Goal: Transaction & Acquisition: Book appointment/travel/reservation

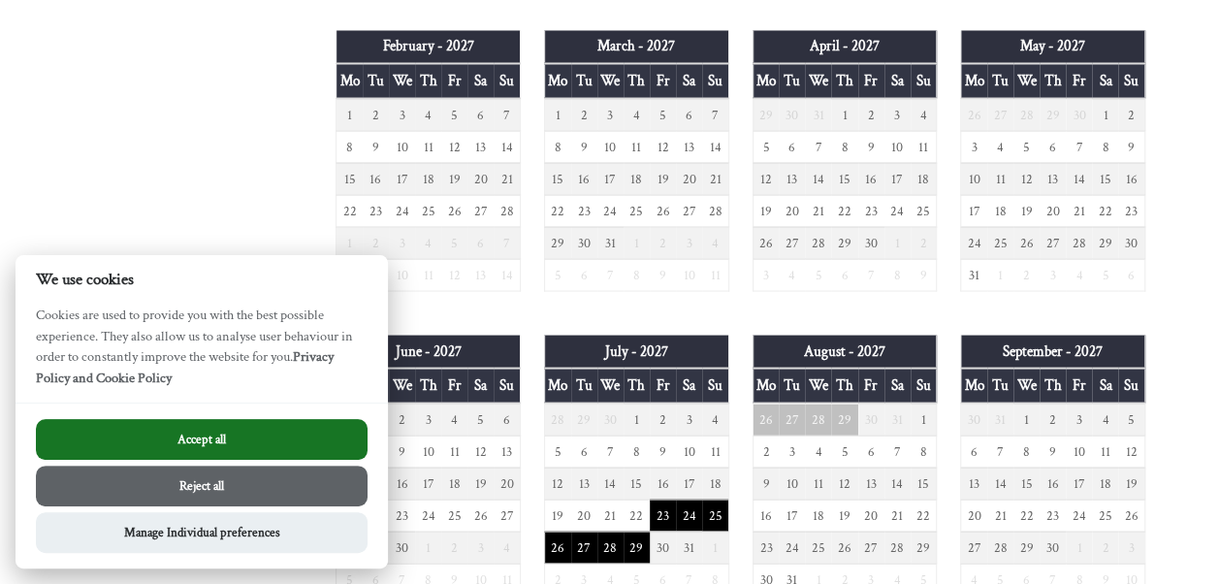
scroll to position [1775, 0]
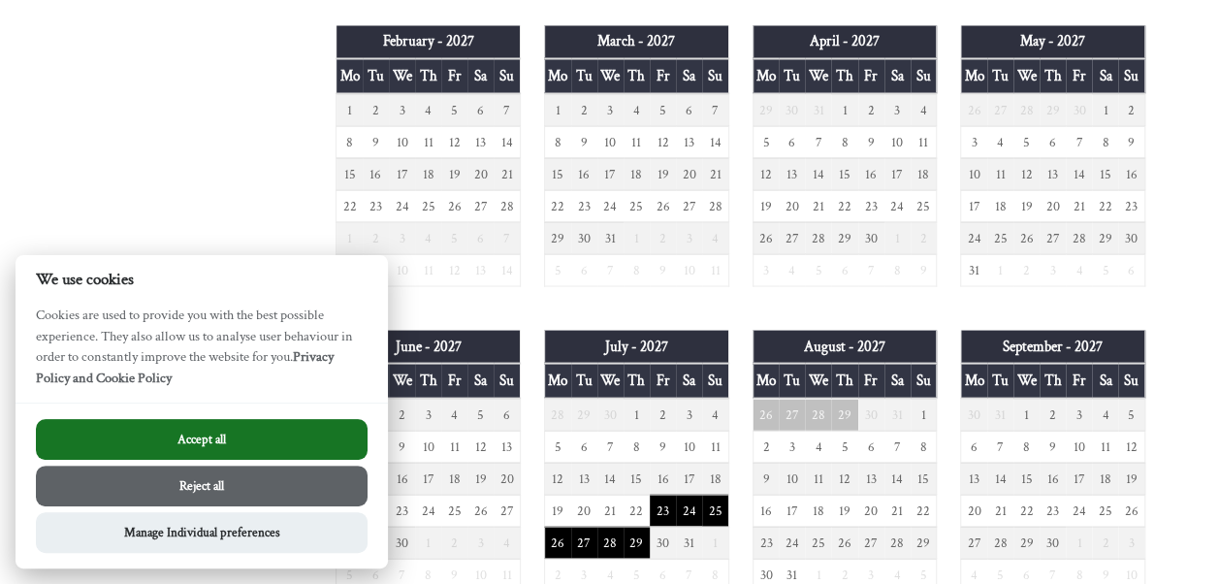
click at [225, 440] on button "Accept all" at bounding box center [202, 439] width 332 height 41
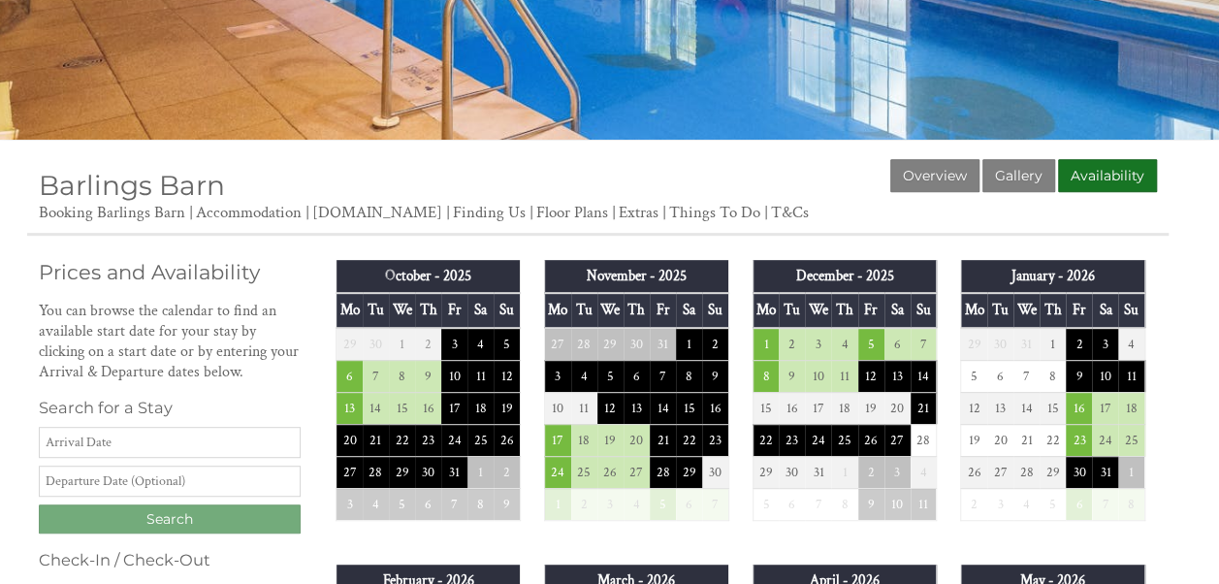
scroll to position [394, 0]
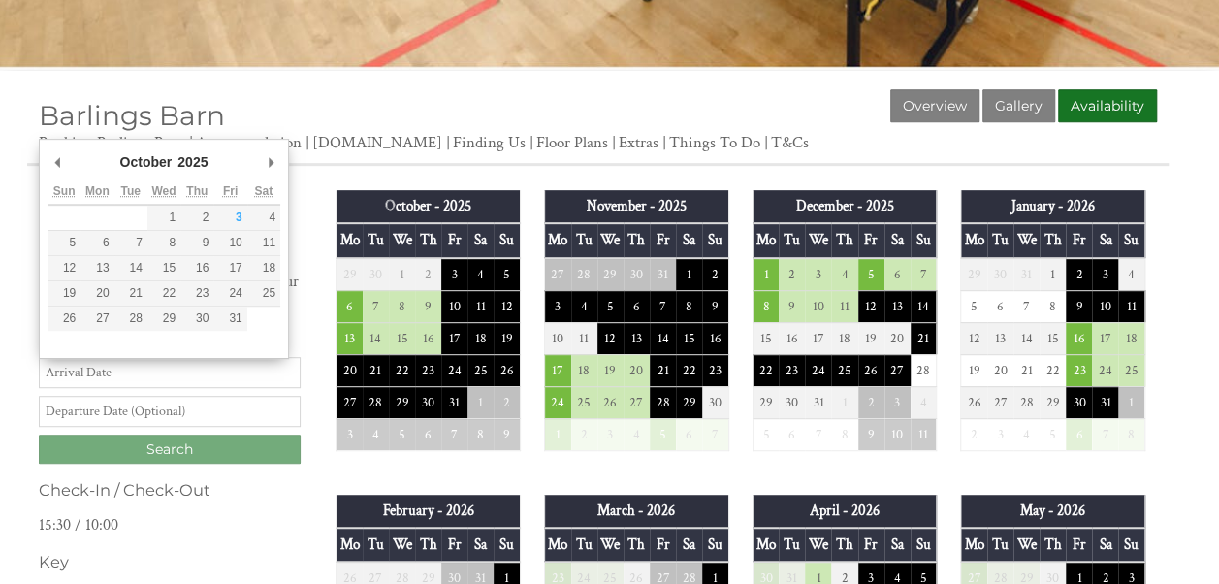
click at [245, 367] on input "Date" at bounding box center [170, 372] width 262 height 31
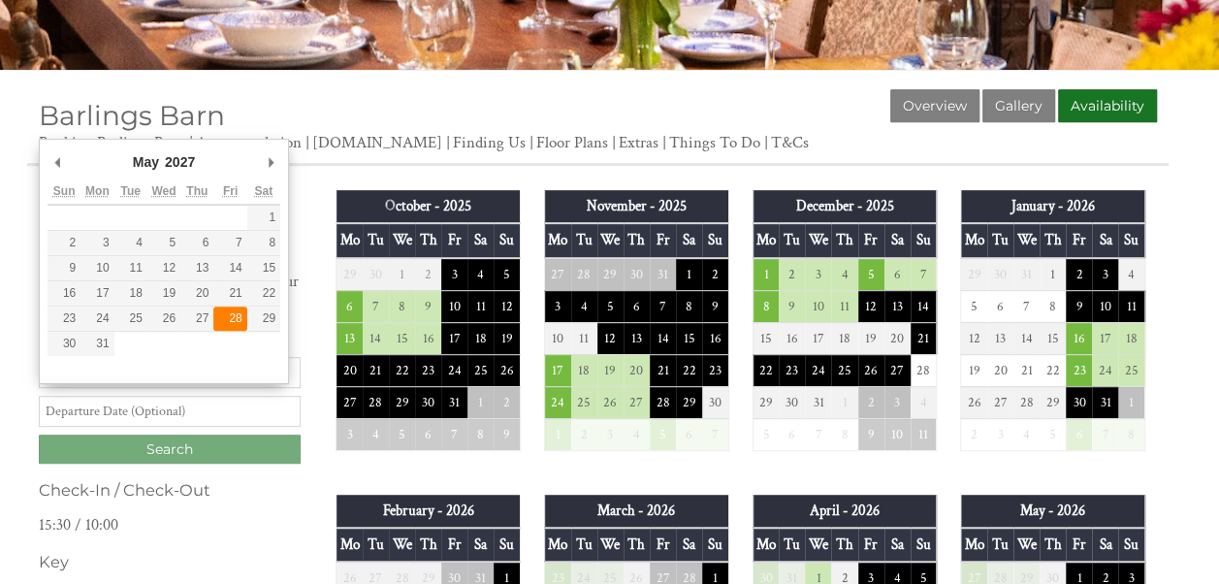
type input "[DATE]"
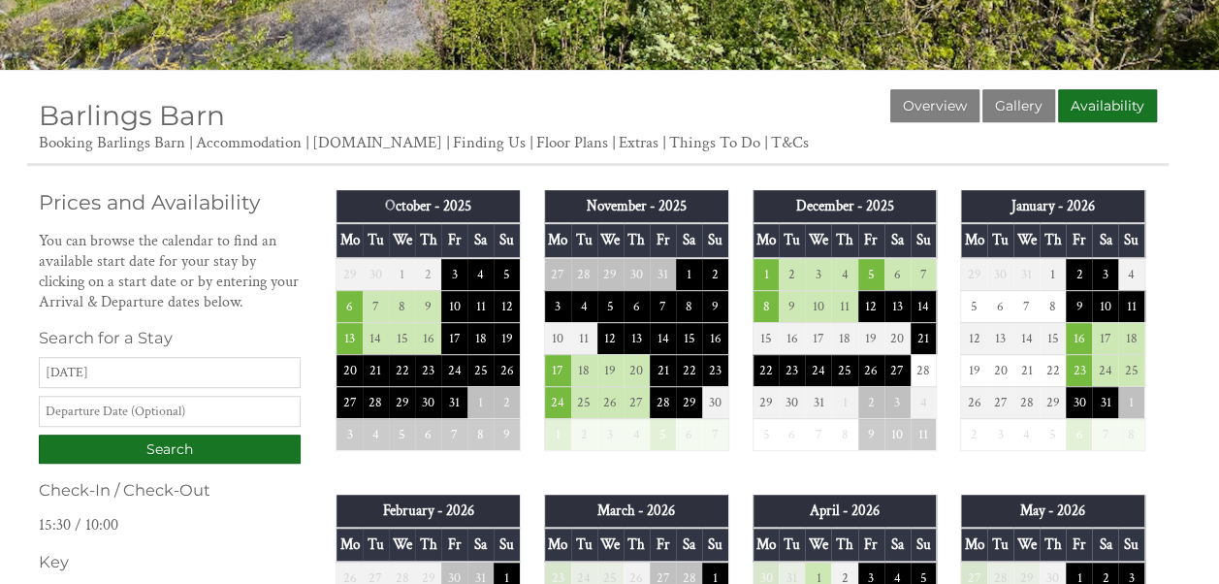
click at [204, 407] on input "text" at bounding box center [170, 411] width 262 height 31
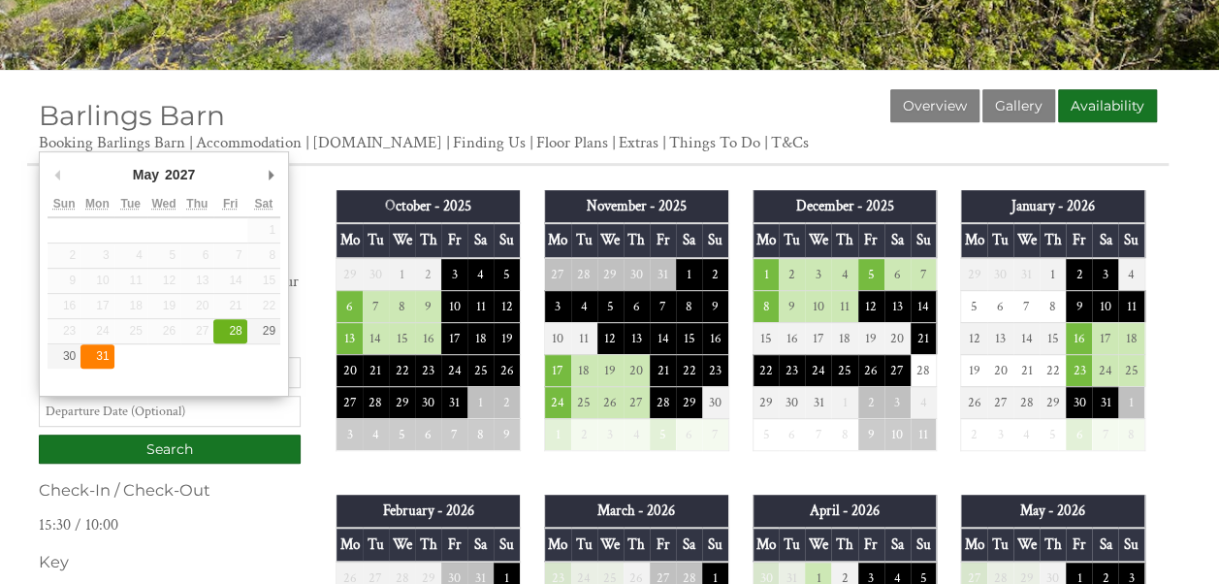
type input "[DATE]"
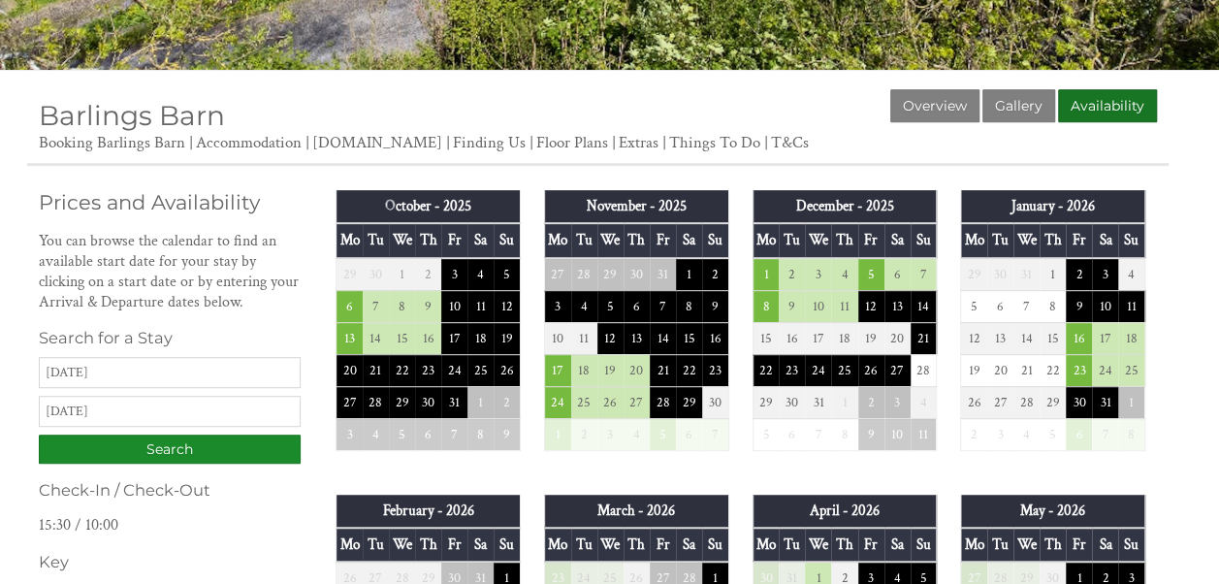
click at [134, 451] on input "Search" at bounding box center [170, 448] width 262 height 29
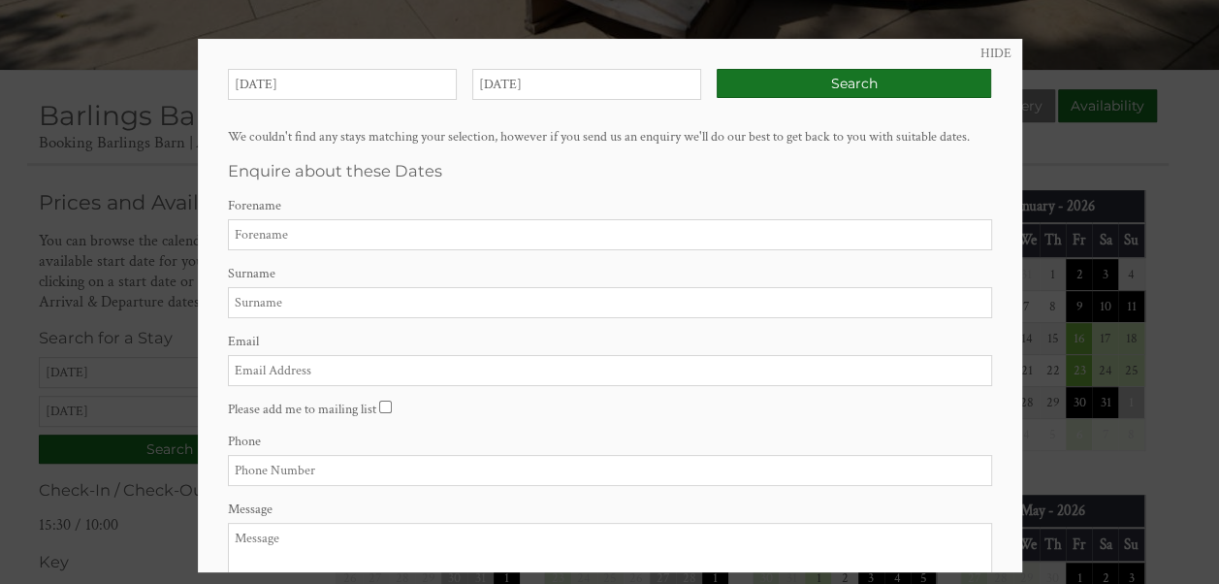
click at [33, 261] on div at bounding box center [609, 292] width 1219 height 584
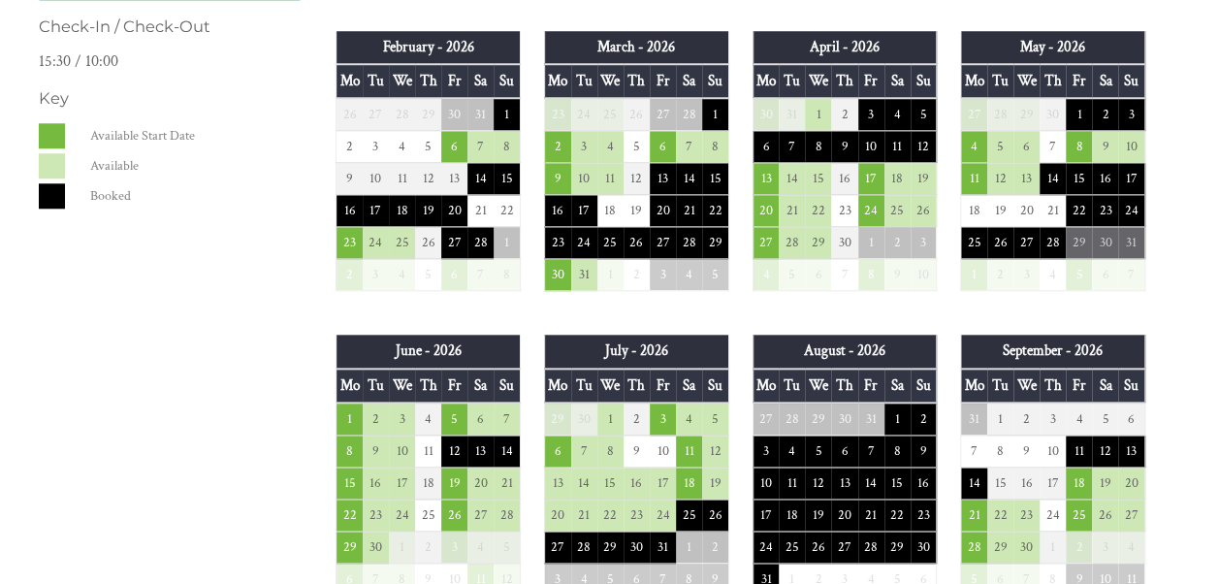
scroll to position [0, 0]
